Goal: Use online tool/utility: Utilize a website feature to perform a specific function

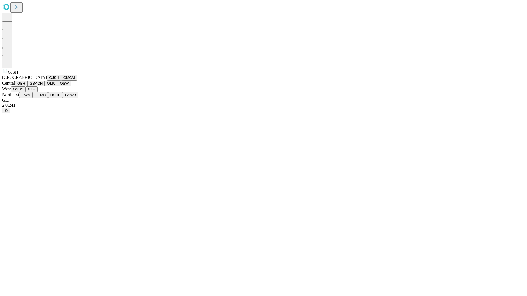
click at [47, 81] on button "GJSH" at bounding box center [54, 78] width 14 height 6
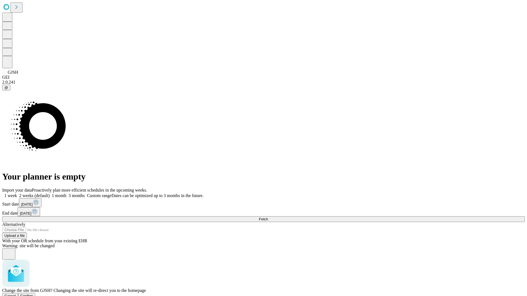
click at [33, 294] on span "Confirm" at bounding box center [26, 296] width 13 height 4
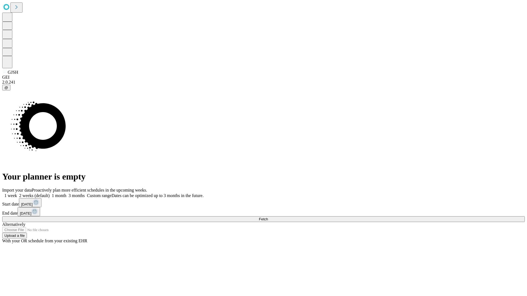
click at [66, 193] on label "1 month" at bounding box center [58, 195] width 17 height 5
click at [268, 217] on span "Fetch" at bounding box center [263, 219] width 9 height 4
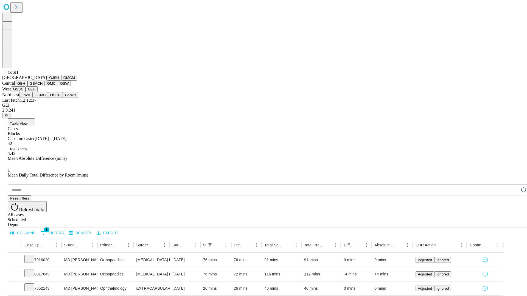
click at [61, 81] on button "GMCM" at bounding box center [69, 78] width 16 height 6
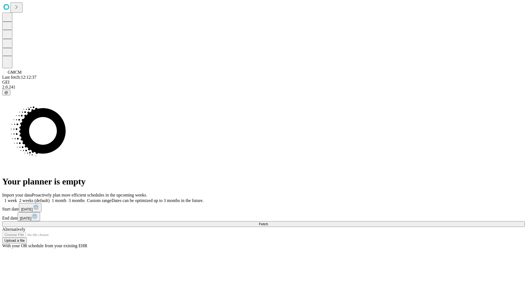
click at [66, 198] on label "1 month" at bounding box center [58, 200] width 17 height 5
click at [268, 222] on span "Fetch" at bounding box center [263, 224] width 9 height 4
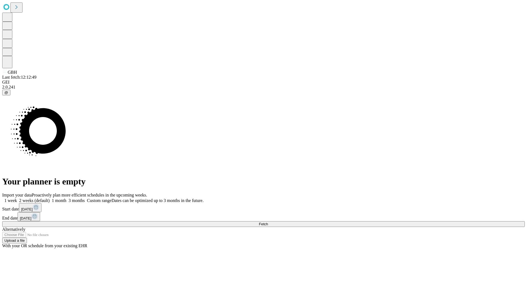
click at [66, 198] on label "1 month" at bounding box center [58, 200] width 17 height 5
click at [268, 222] on span "Fetch" at bounding box center [263, 224] width 9 height 4
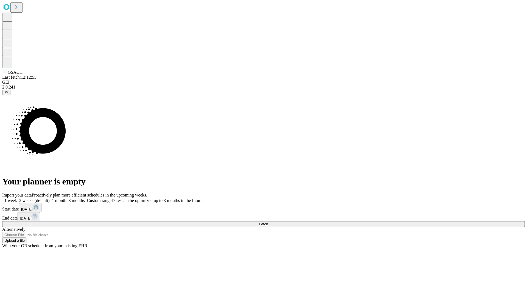
click at [66, 198] on label "1 month" at bounding box center [58, 200] width 17 height 5
click at [268, 222] on span "Fetch" at bounding box center [263, 224] width 9 height 4
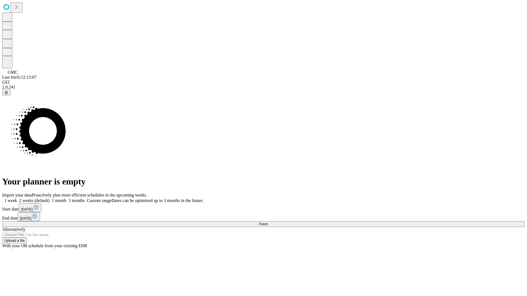
click at [66, 198] on label "1 month" at bounding box center [58, 200] width 17 height 5
click at [268, 222] on span "Fetch" at bounding box center [263, 224] width 9 height 4
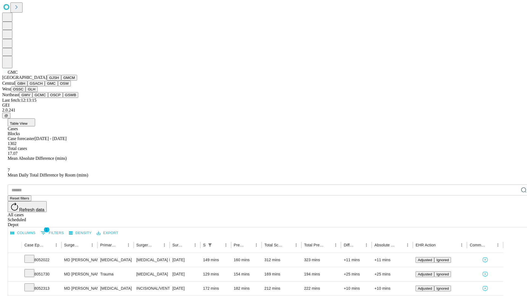
click at [58, 86] on button "OSW" at bounding box center [64, 84] width 13 height 6
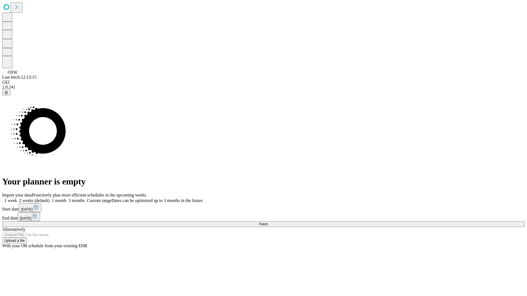
click at [66, 198] on label "1 month" at bounding box center [58, 200] width 17 height 5
click at [268, 222] on span "Fetch" at bounding box center [263, 224] width 9 height 4
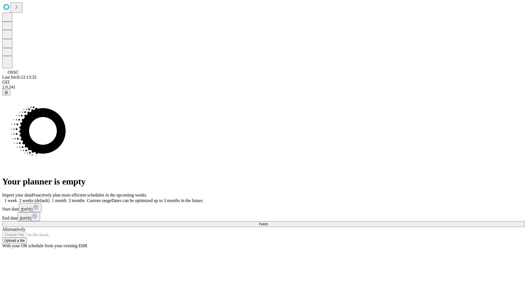
click at [66, 198] on label "1 month" at bounding box center [58, 200] width 17 height 5
click at [268, 222] on span "Fetch" at bounding box center [263, 224] width 9 height 4
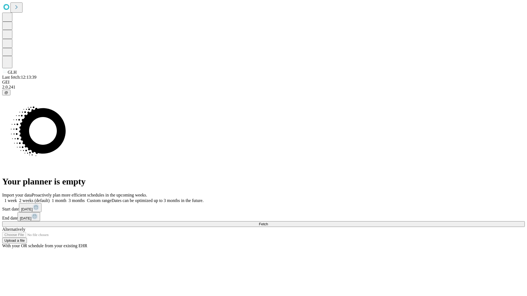
click at [66, 198] on label "1 month" at bounding box center [58, 200] width 17 height 5
click at [268, 222] on span "Fetch" at bounding box center [263, 224] width 9 height 4
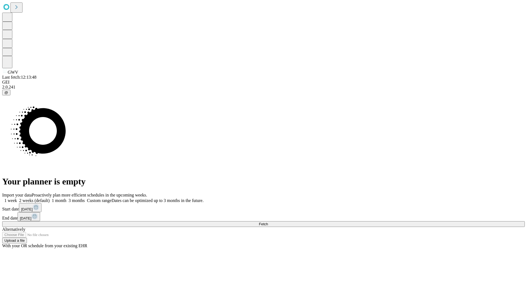
click at [66, 198] on label "1 month" at bounding box center [58, 200] width 17 height 5
click at [268, 222] on span "Fetch" at bounding box center [263, 224] width 9 height 4
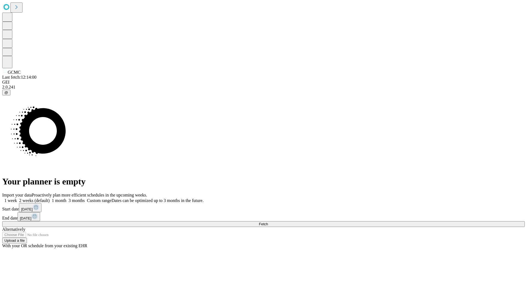
click at [66, 198] on label "1 month" at bounding box center [58, 200] width 17 height 5
click at [268, 222] on span "Fetch" at bounding box center [263, 224] width 9 height 4
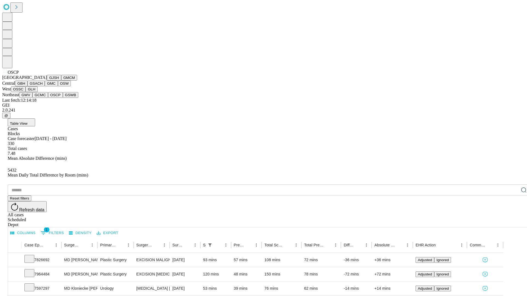
click at [63, 98] on button "GSWB" at bounding box center [71, 95] width 16 height 6
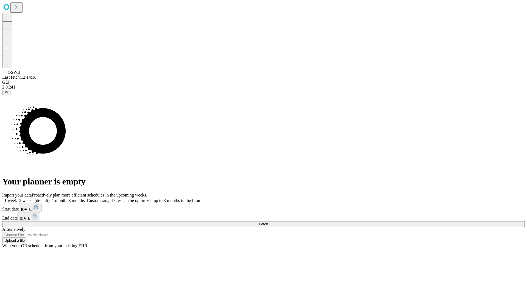
click at [268, 222] on span "Fetch" at bounding box center [263, 224] width 9 height 4
